Goal: Find specific page/section: Find specific page/section

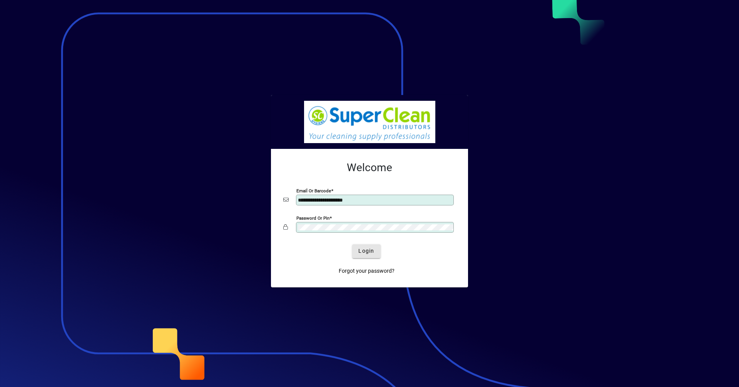
click at [362, 249] on span "Login" at bounding box center [367, 251] width 16 height 8
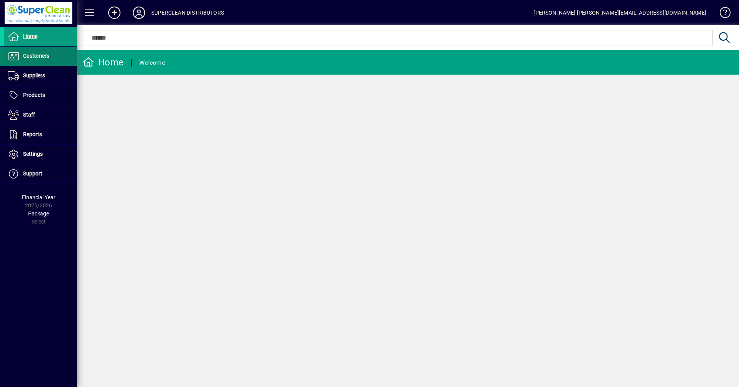
click at [40, 58] on span "Customers" at bounding box center [36, 56] width 26 height 6
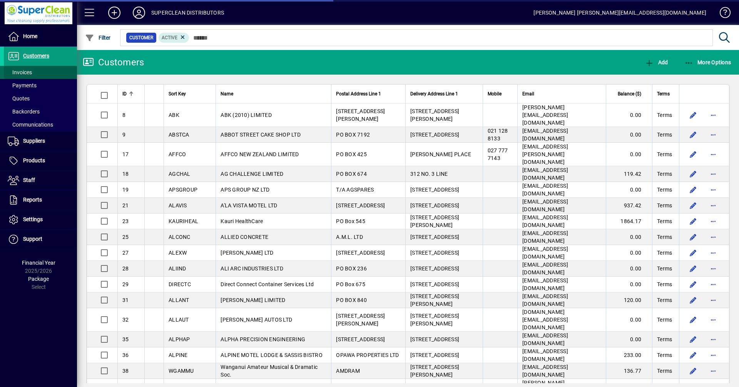
click at [22, 73] on span "Invoices" at bounding box center [20, 72] width 24 height 6
